Goal: Information Seeking & Learning: Compare options

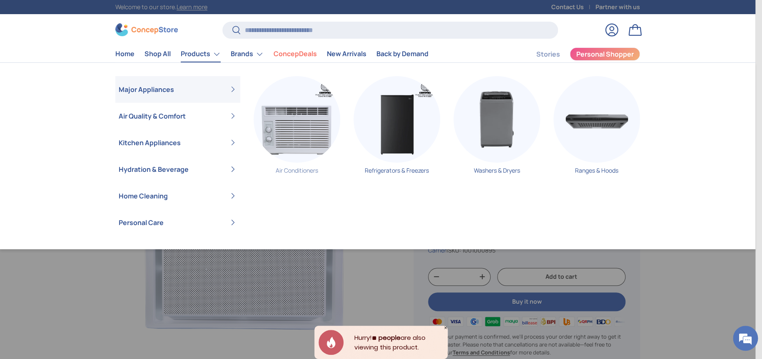
click at [321, 167] on link "Air Conditioners" at bounding box center [297, 128] width 87 height 105
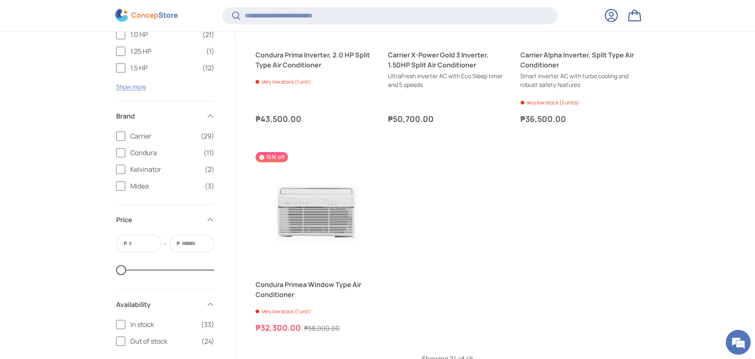
scroll to position [1941, 0]
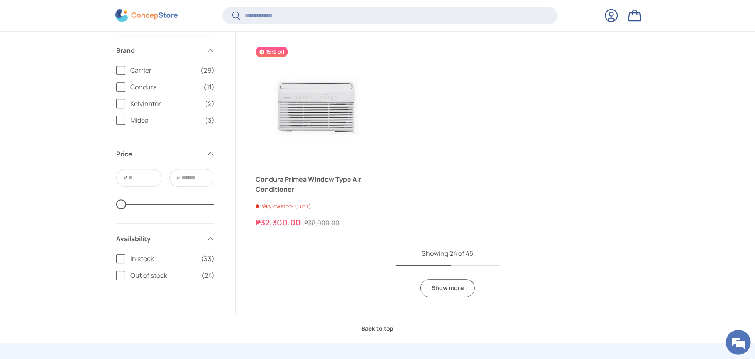
click at [441, 291] on link "Show more" at bounding box center [448, 288] width 55 height 18
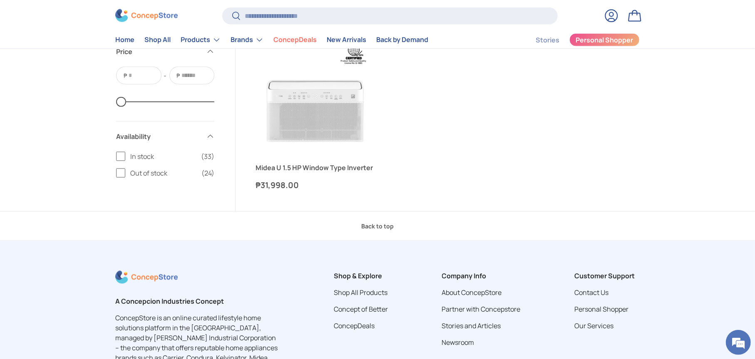
scroll to position [3470, 0]
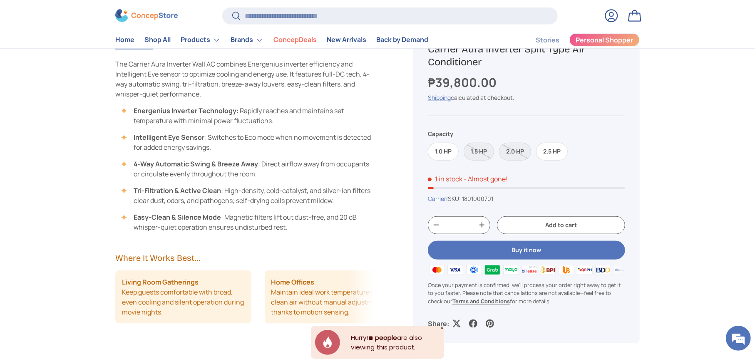
scroll to position [624, 0]
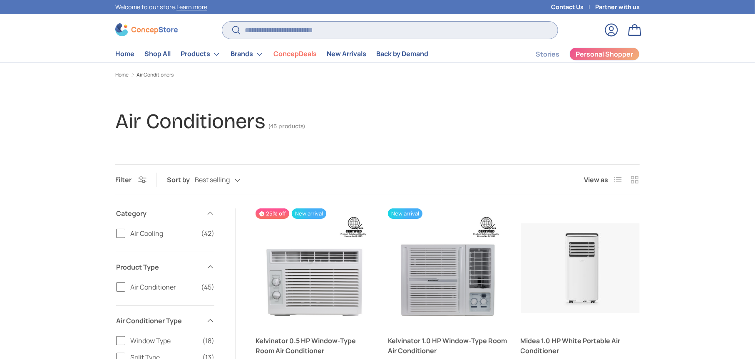
click at [352, 30] on input "Search" at bounding box center [390, 30] width 336 height 17
type input "****"
click at [222, 21] on button "Search" at bounding box center [231, 31] width 19 height 20
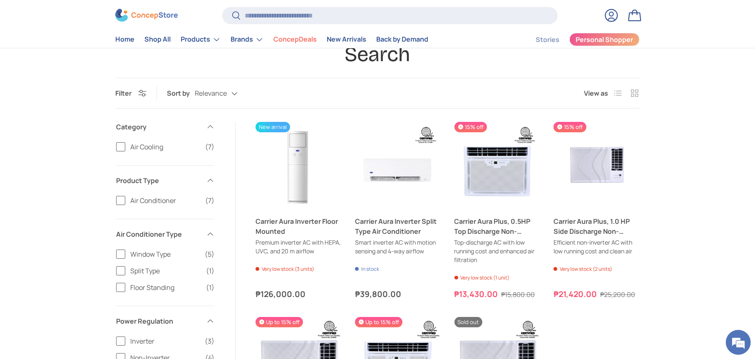
scroll to position [69, 0]
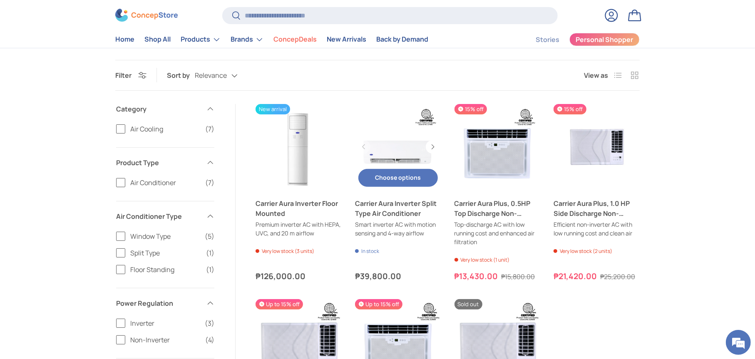
click at [413, 154] on link "Carrier Aura Inverter Split Type Air Conditioner" at bounding box center [398, 147] width 86 height 86
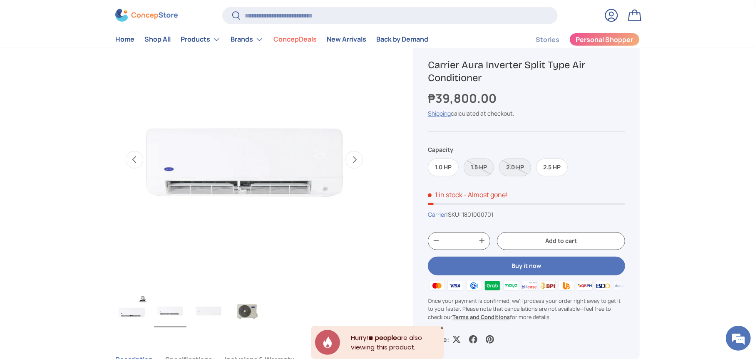
scroll to position [347, 0]
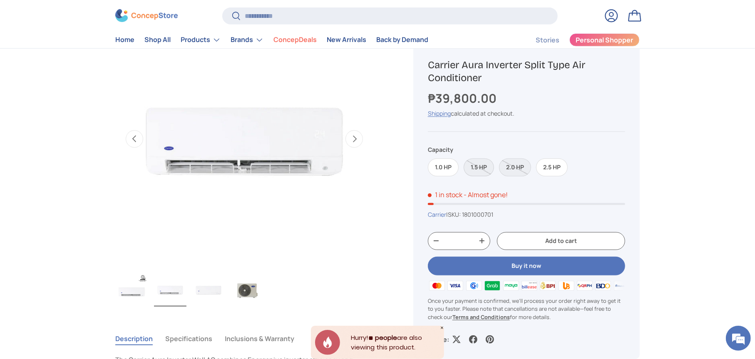
click at [482, 168] on label "1.5 HP" at bounding box center [479, 168] width 30 height 18
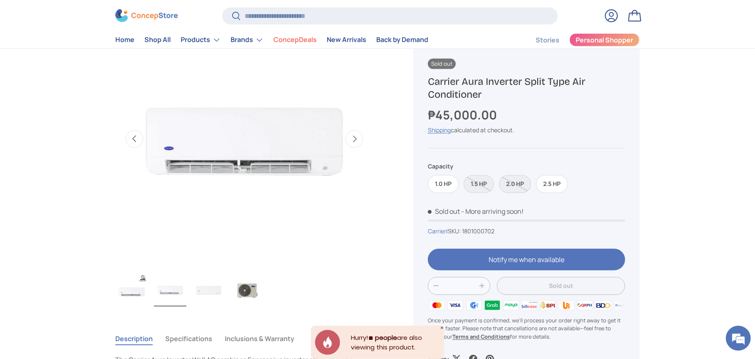
click at [523, 183] on label "2.0 HP" at bounding box center [515, 184] width 32 height 18
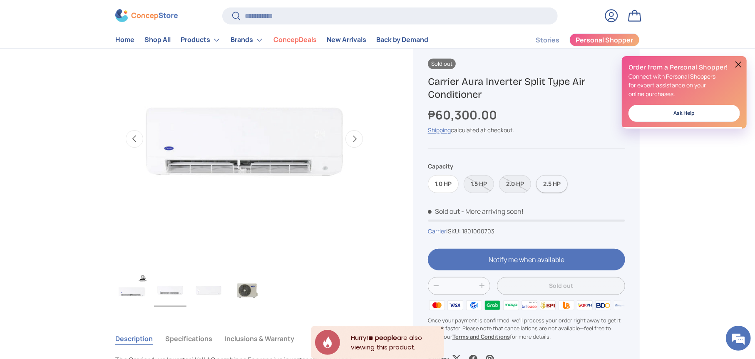
click at [547, 186] on label "2.5 HP" at bounding box center [552, 184] width 32 height 18
